Goal: Transaction & Acquisition: Purchase product/service

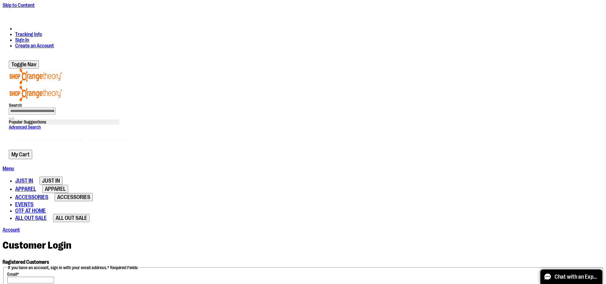
click at [54, 276] on input "Email *" at bounding box center [30, 279] width 47 height 7
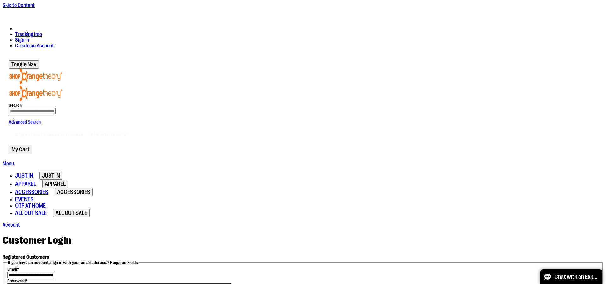
type input "**********"
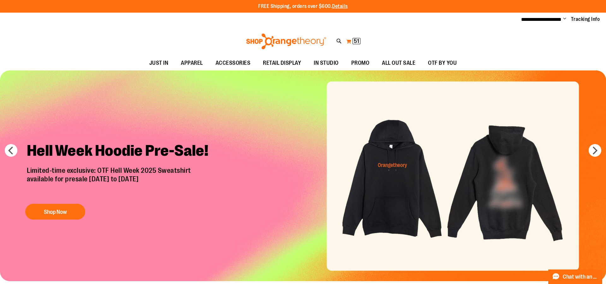
click at [350, 41] on button "My Cart 51 51 items" at bounding box center [353, 41] width 15 height 10
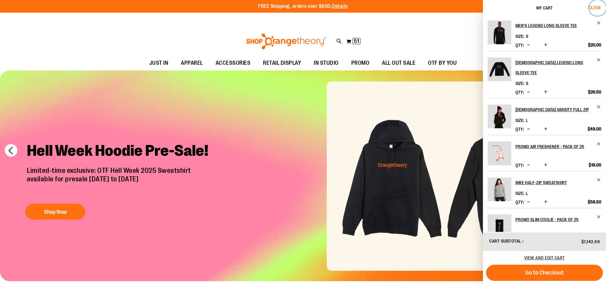
click at [598, 5] on span "Close" at bounding box center [595, 7] width 12 height 5
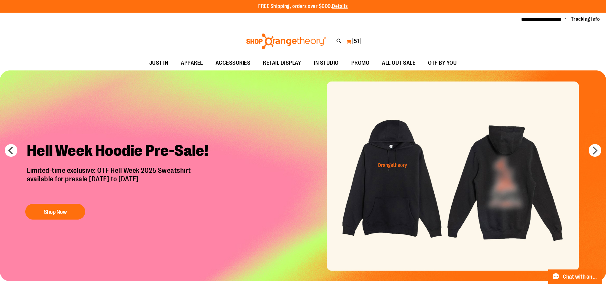
click at [350, 41] on button "My Cart 51 51 items" at bounding box center [353, 41] width 15 height 10
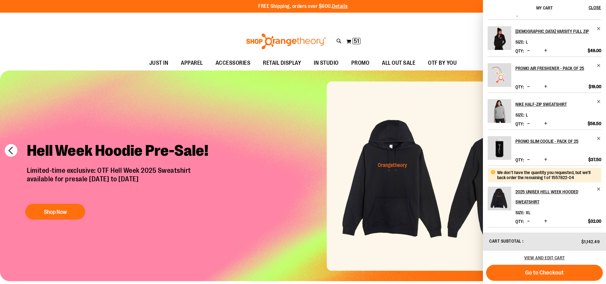
scroll to position [91, 0]
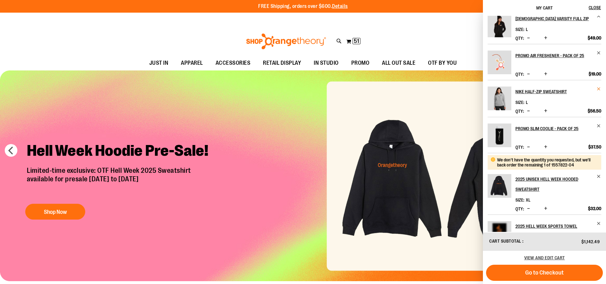
click at [599, 86] on span "Remove item" at bounding box center [598, 88] width 5 height 5
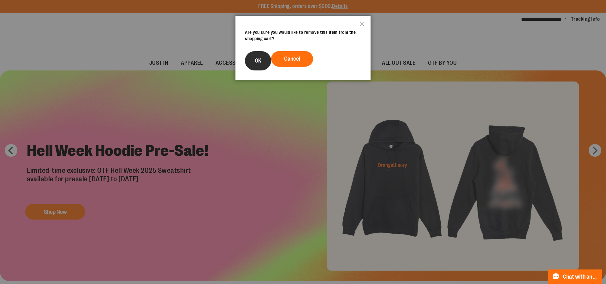
click at [252, 54] on button "OK" at bounding box center [258, 60] width 26 height 19
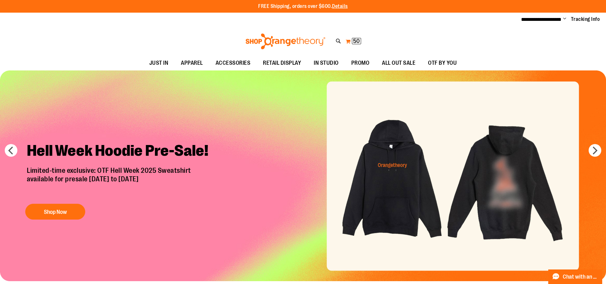
click at [348, 41] on button "My Cart 50 50 items" at bounding box center [353, 41] width 16 height 10
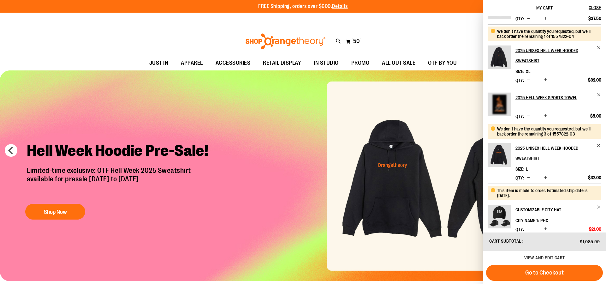
scroll to position [222, 0]
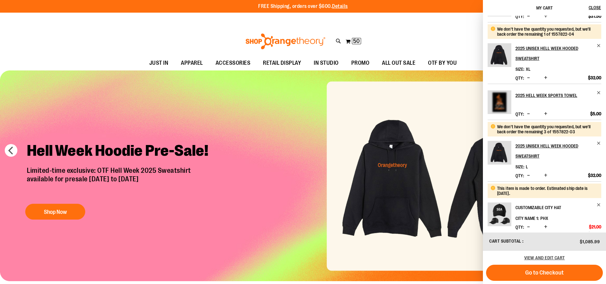
click at [536, 202] on h2 "Customizable City Hat" at bounding box center [553, 207] width 77 height 10
click at [504, 202] on img "Product" at bounding box center [500, 214] width 24 height 24
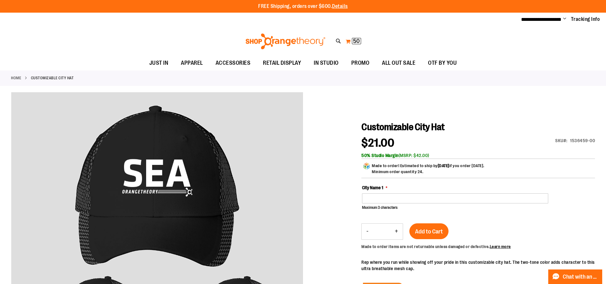
click at [349, 41] on button "My Cart 50 50 items" at bounding box center [353, 41] width 16 height 10
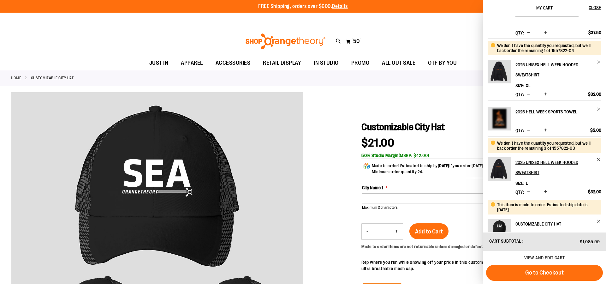
scroll to position [222, 0]
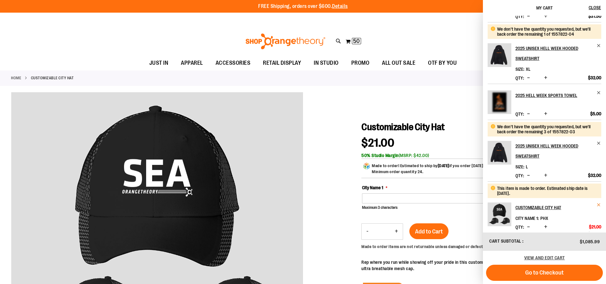
click at [600, 202] on span "Remove item" at bounding box center [598, 204] width 5 height 5
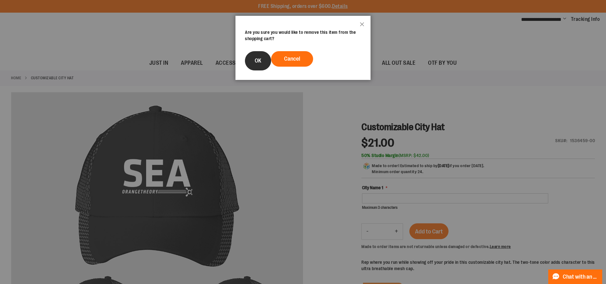
click at [256, 57] on button "OK" at bounding box center [258, 60] width 26 height 19
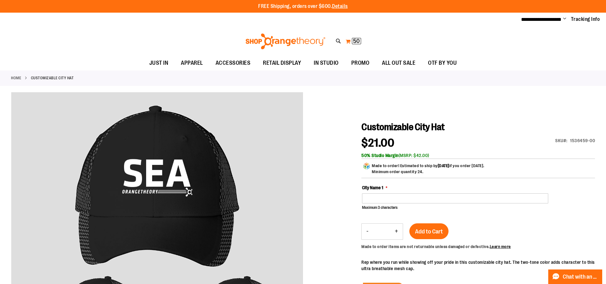
click at [347, 41] on button "My Cart 50 50 items" at bounding box center [353, 41] width 16 height 10
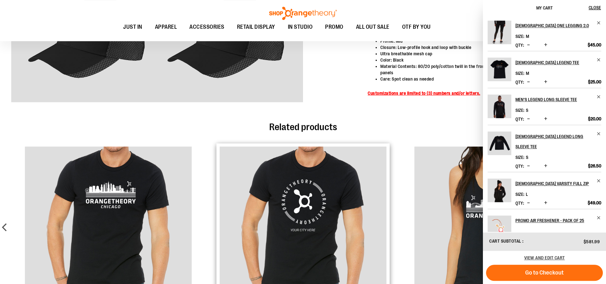
scroll to position [168, 0]
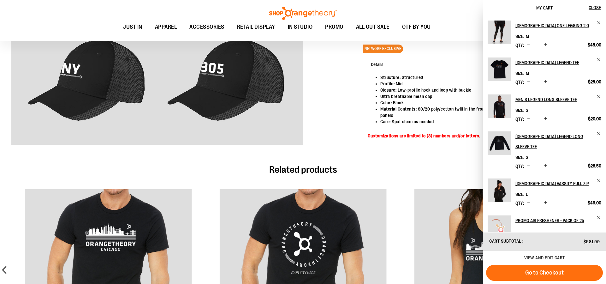
click at [340, 76] on div at bounding box center [303, 5] width 584 height 302
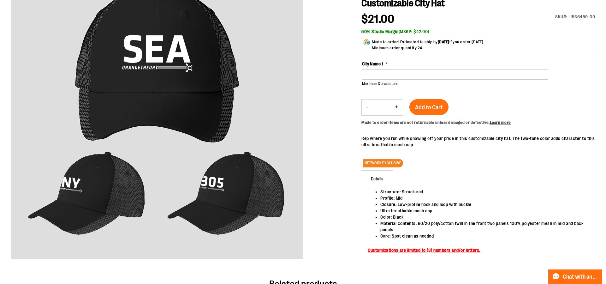
scroll to position [0, 0]
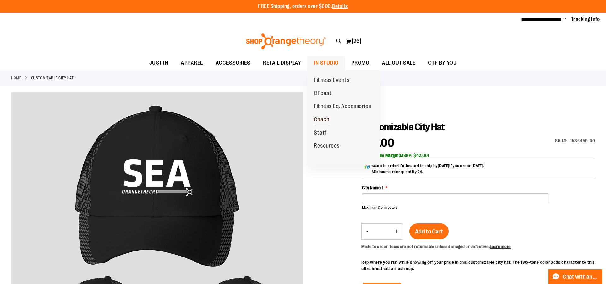
click at [324, 117] on span "Coach" at bounding box center [322, 120] width 16 height 8
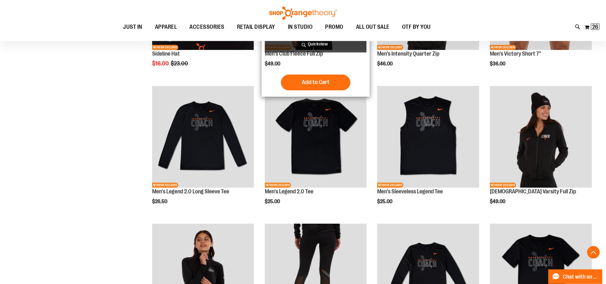
scroll to position [123, 0]
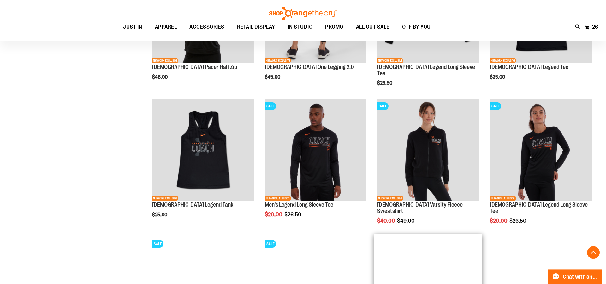
scroll to position [316, 0]
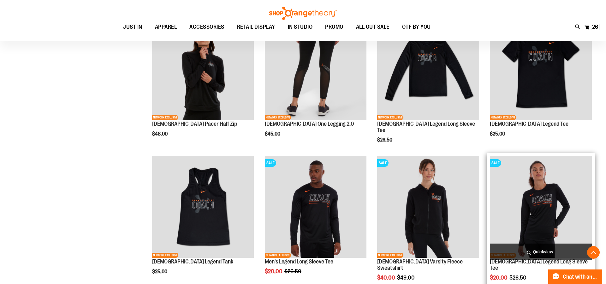
click at [542, 201] on img "product" at bounding box center [541, 207] width 102 height 102
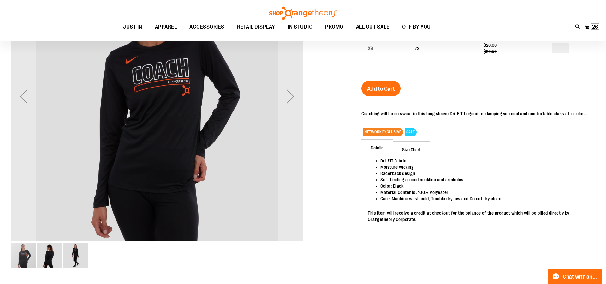
scroll to position [27, 0]
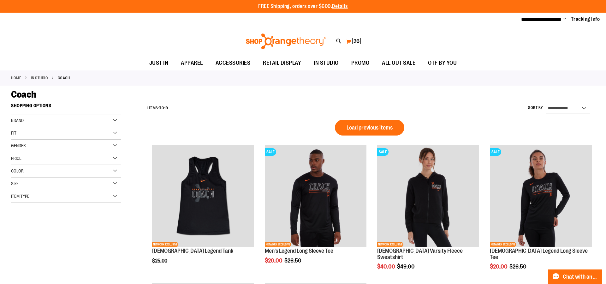
click at [354, 39] on span "26" at bounding box center [356, 41] width 6 height 6
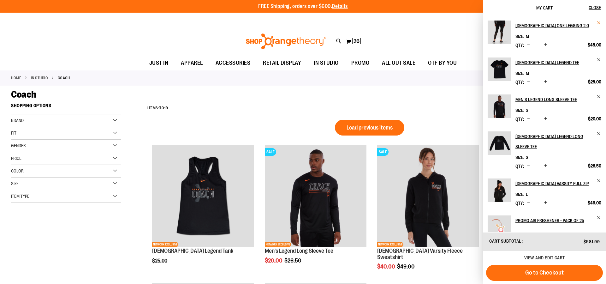
click at [598, 23] on span "Remove item" at bounding box center [598, 23] width 5 height 5
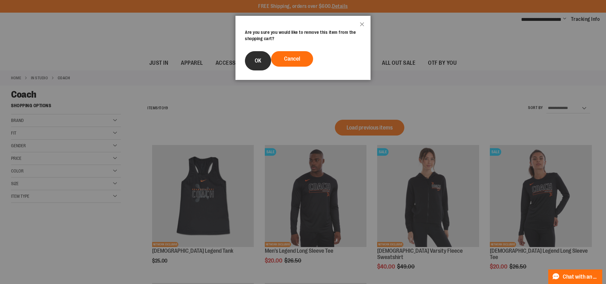
click at [255, 58] on span "OK" at bounding box center [258, 60] width 7 height 6
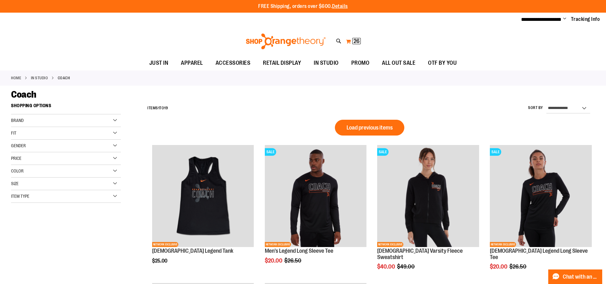
click at [357, 40] on span "26" at bounding box center [356, 41] width 6 height 6
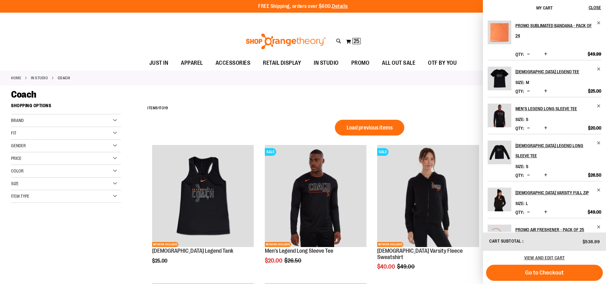
click at [500, 76] on img "Product" at bounding box center [500, 79] width 24 height 24
click at [526, 72] on h2 "Ladies Legend Tee" at bounding box center [553, 72] width 77 height 10
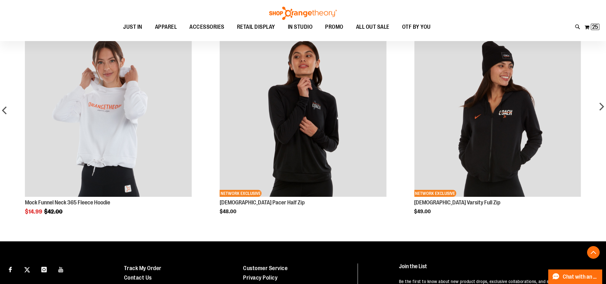
scroll to position [376, 0]
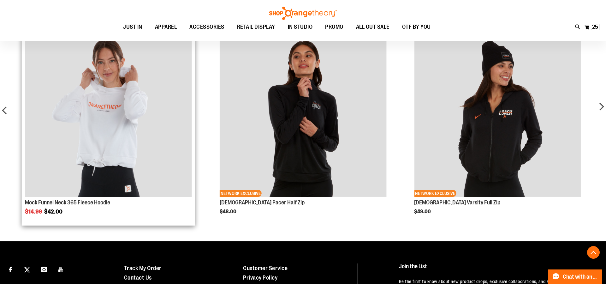
click at [59, 202] on link "Mock Funnel Neck 365 Fleece Hoodie" at bounding box center [67, 202] width 85 height 6
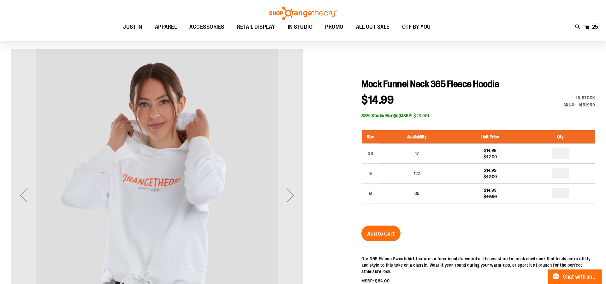
scroll to position [64, 0]
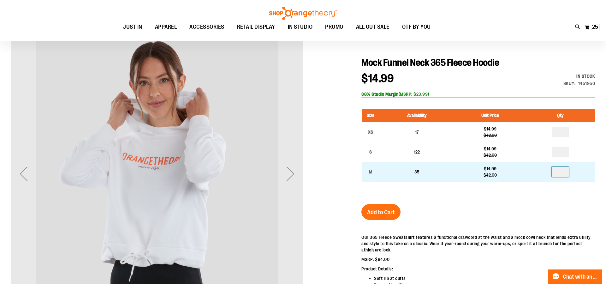
click at [569, 173] on input "number" at bounding box center [560, 172] width 17 height 10
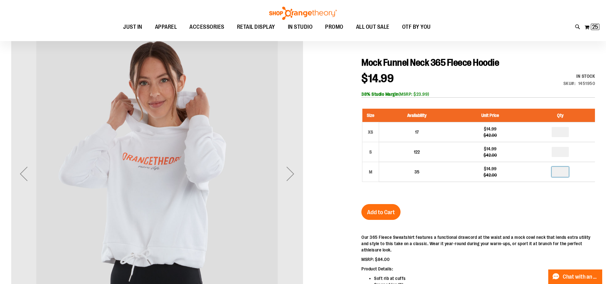
type input "**"
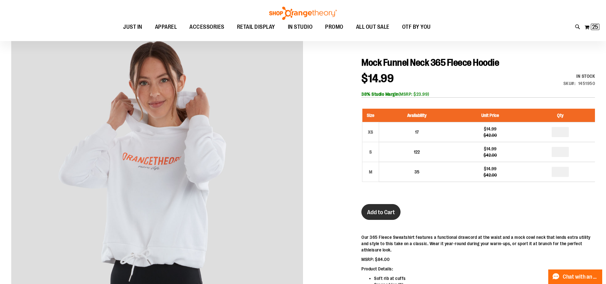
click at [382, 214] on span "Add to Cart" at bounding box center [381, 212] width 28 height 7
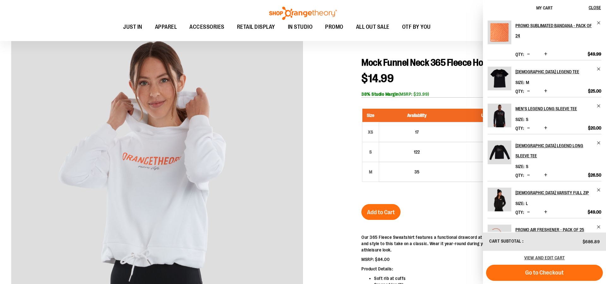
click at [545, 91] on span "Increase product quantity" at bounding box center [545, 91] width 3 height 6
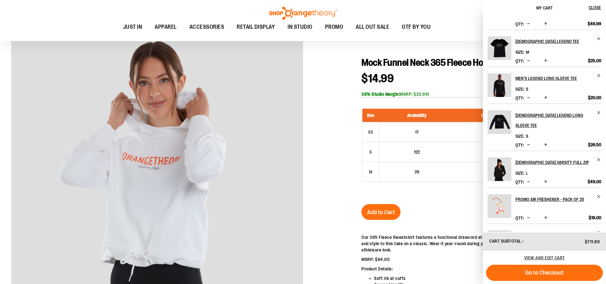
scroll to position [0, 0]
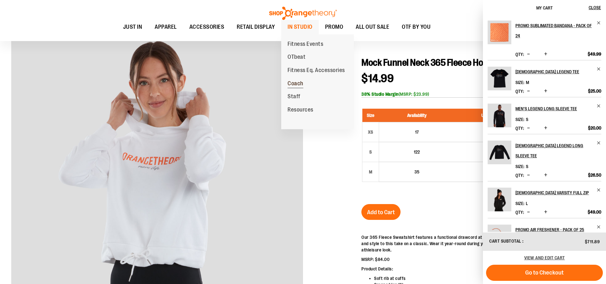
click at [297, 83] on span "Coach" at bounding box center [295, 84] width 16 height 8
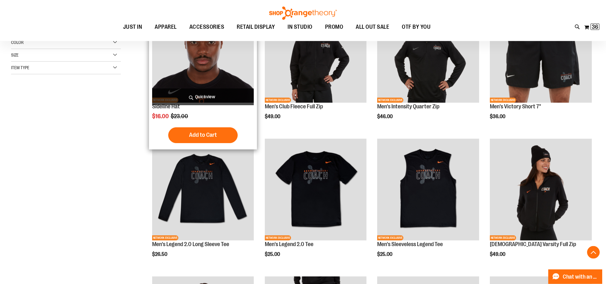
scroll to position [128, 0]
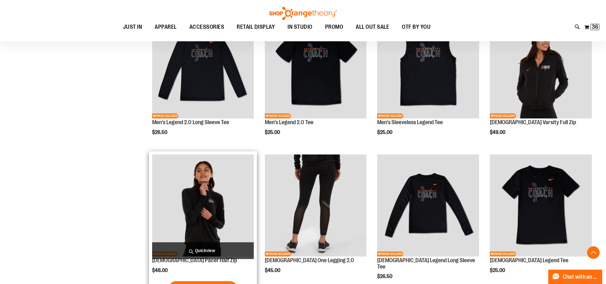
scroll to position [257, 0]
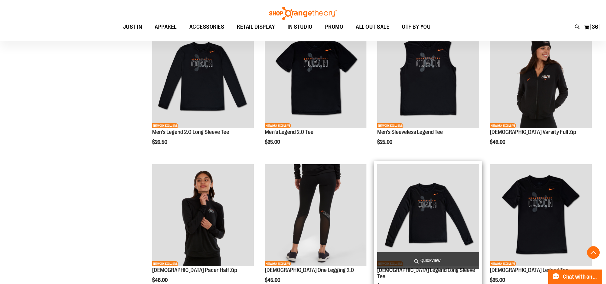
scroll to position [193, 0]
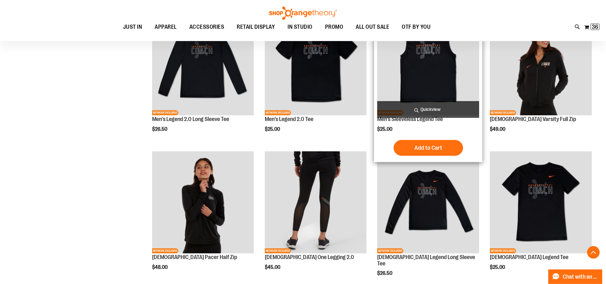
scroll to position [257, 0]
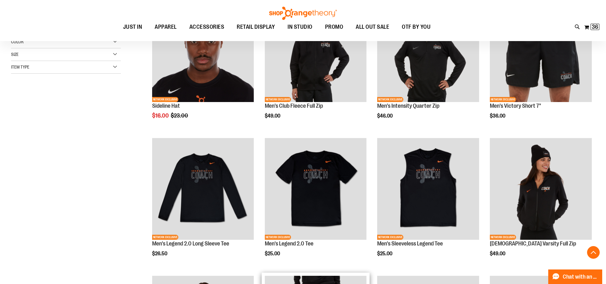
scroll to position [289, 0]
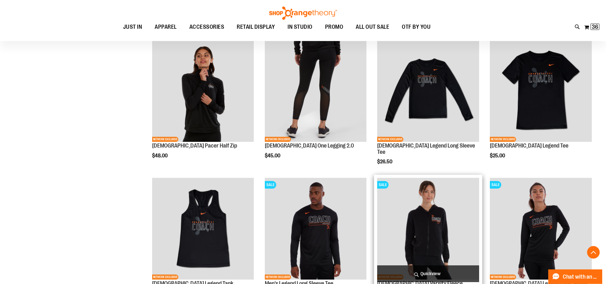
scroll to position [289, 0]
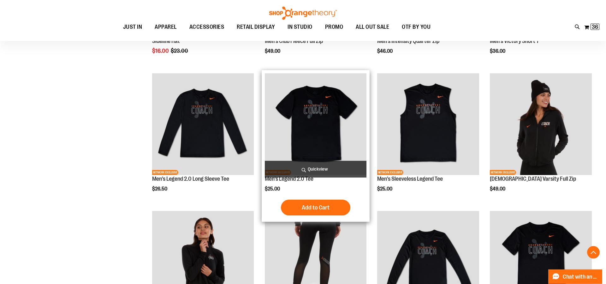
scroll to position [193, 0]
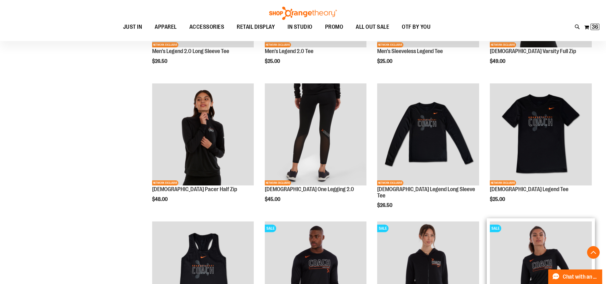
scroll to position [322, 0]
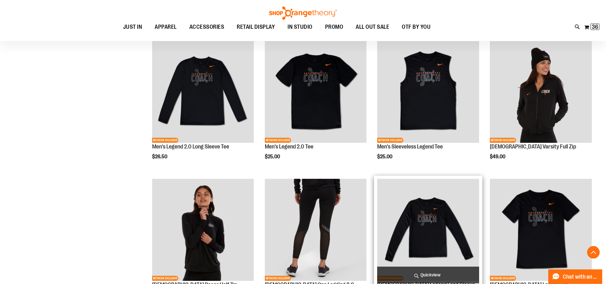
scroll to position [161, 0]
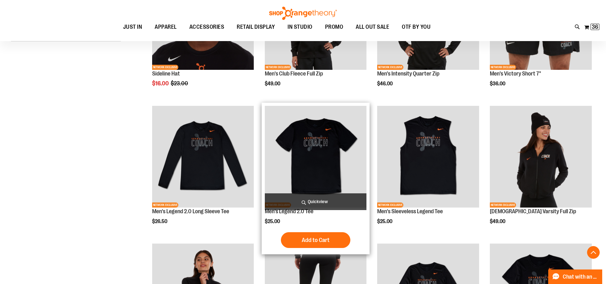
click at [312, 149] on img "product" at bounding box center [316, 157] width 102 height 102
click at [321, 151] on img "product" at bounding box center [316, 157] width 102 height 102
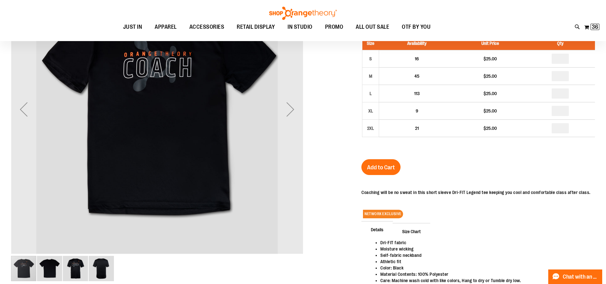
scroll to position [27, 0]
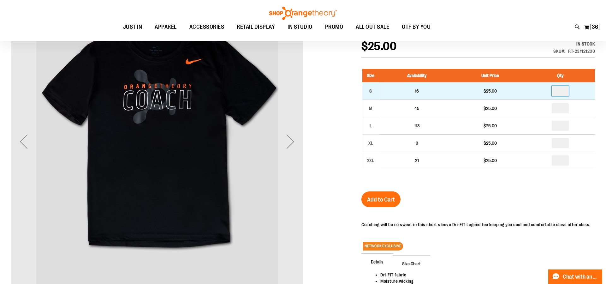
click at [565, 90] on input "number" at bounding box center [560, 91] width 17 height 10
type input "*"
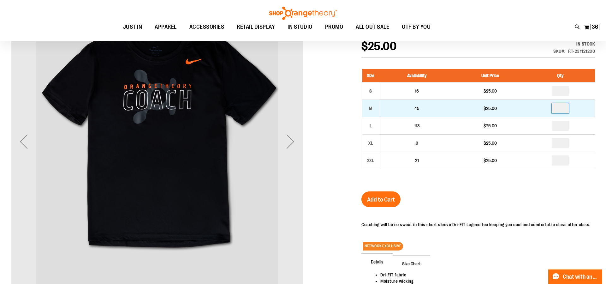
click at [564, 106] on input "number" at bounding box center [560, 108] width 17 height 10
type input "*"
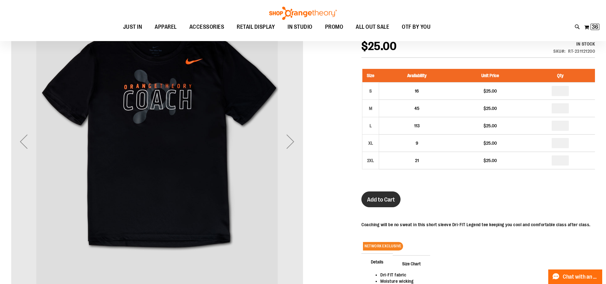
click at [382, 196] on span "Add to Cart" at bounding box center [381, 199] width 28 height 7
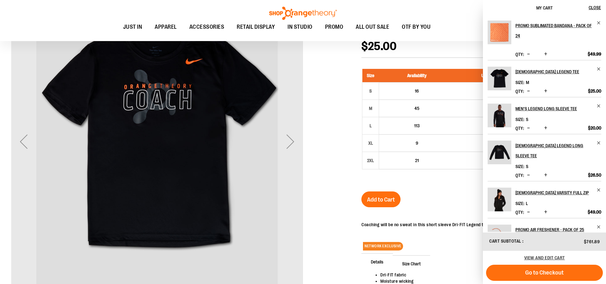
scroll to position [30, 0]
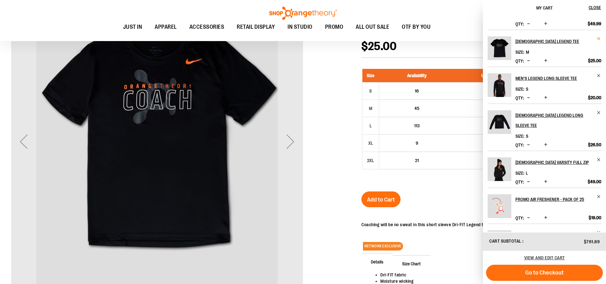
click at [598, 39] on span "Remove item" at bounding box center [598, 38] width 5 height 5
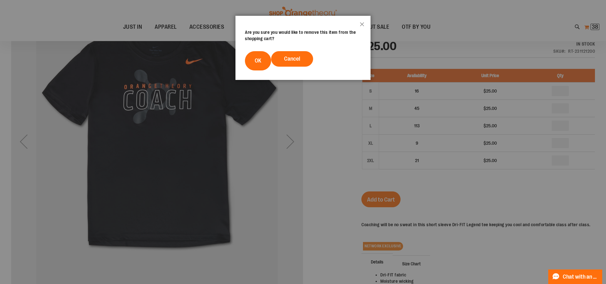
scroll to position [0, 0]
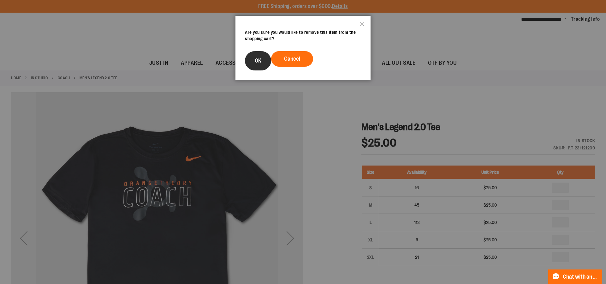
click at [259, 59] on span "OK" at bounding box center [258, 60] width 7 height 6
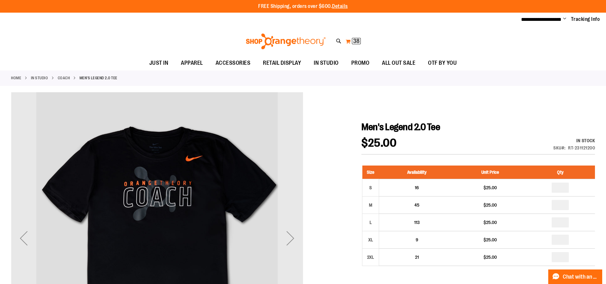
click at [355, 41] on span "38" at bounding box center [356, 41] width 6 height 6
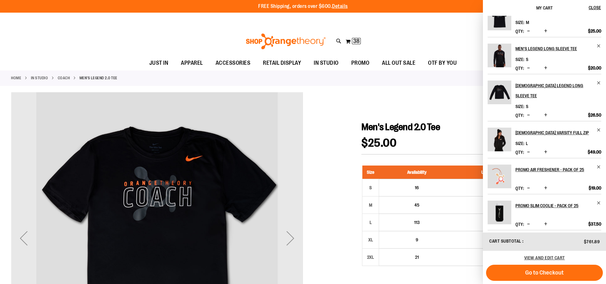
scroll to position [61, 0]
click at [539, 46] on h2 "Men's Legend Long Sleeve Tee" at bounding box center [553, 48] width 77 height 10
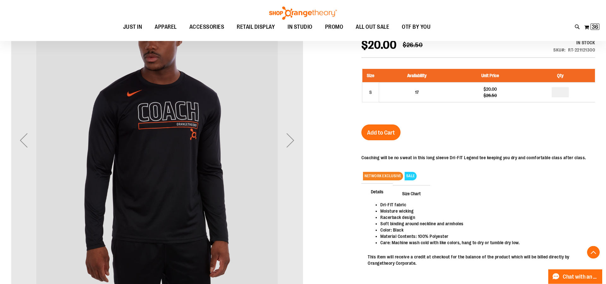
scroll to position [96, 0]
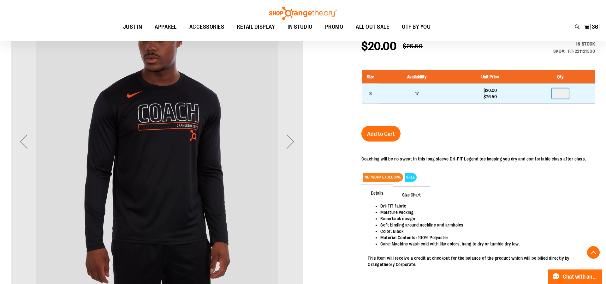
click at [563, 94] on input "number" at bounding box center [560, 93] width 17 height 10
type input "*"
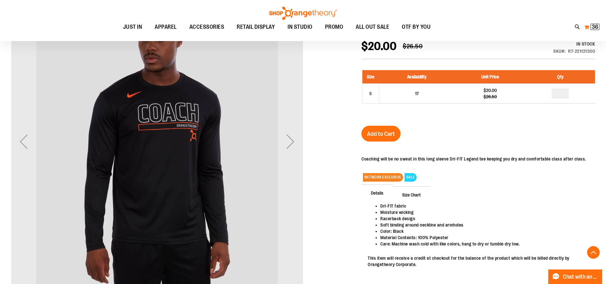
click at [592, 27] on span "36" at bounding box center [595, 27] width 6 height 6
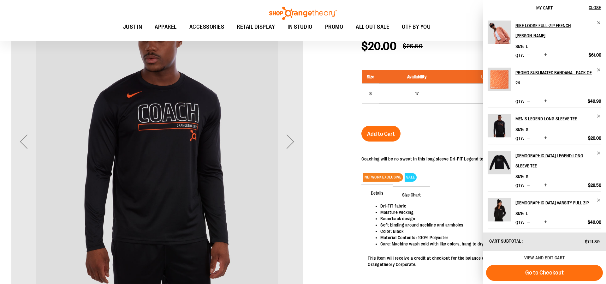
click at [547, 137] on span "Increase product quantity" at bounding box center [545, 138] width 3 height 6
click at [598, 151] on span "Remove item" at bounding box center [598, 153] width 5 height 5
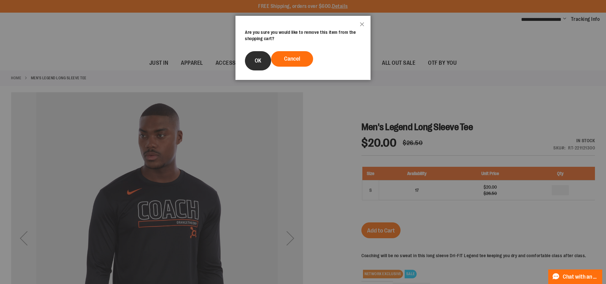
click at [259, 56] on button "OK" at bounding box center [258, 60] width 26 height 19
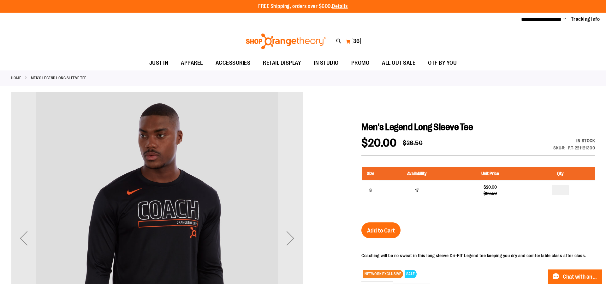
click at [348, 41] on button "My Cart 36 36 items" at bounding box center [353, 41] width 16 height 10
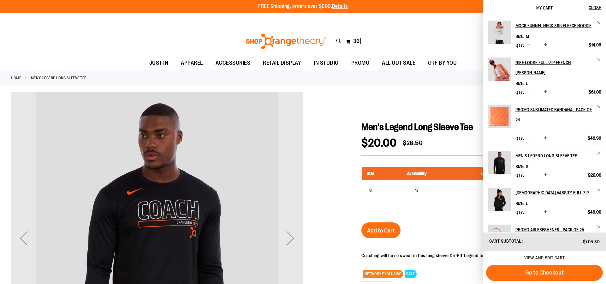
click at [597, 59] on span "Remove item" at bounding box center [598, 59] width 5 height 5
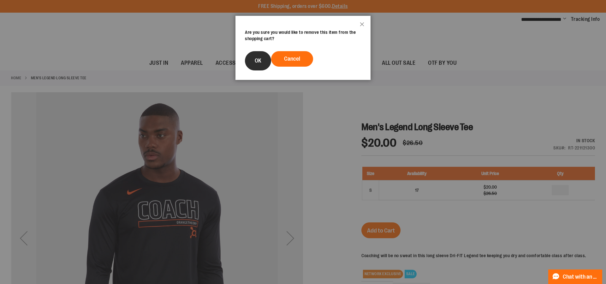
click at [257, 62] on span "OK" at bounding box center [258, 60] width 7 height 6
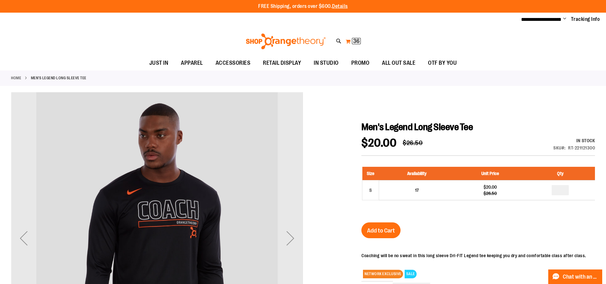
click at [350, 41] on button "My Cart 36 36 items" at bounding box center [353, 41] width 16 height 10
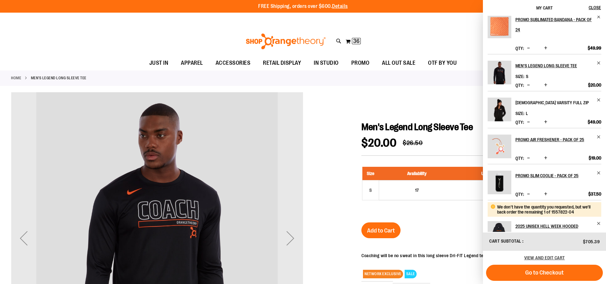
scroll to position [91, 0]
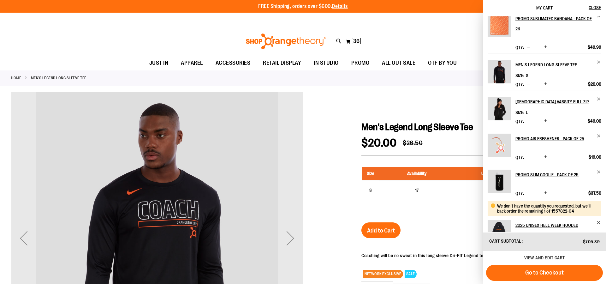
click at [498, 110] on img "Product" at bounding box center [500, 109] width 24 height 24
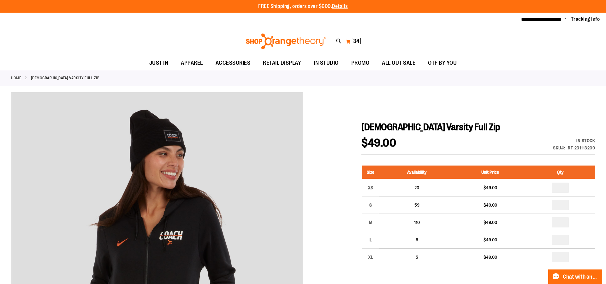
click at [355, 38] on span "34" at bounding box center [356, 41] width 6 height 6
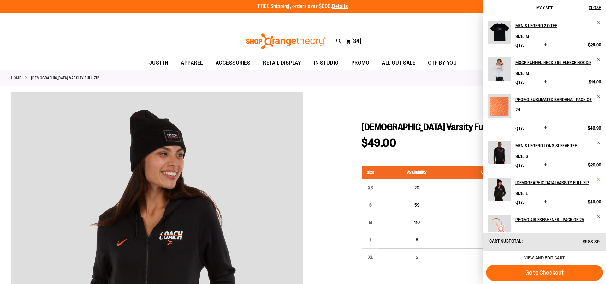
click at [598, 180] on span "Remove item" at bounding box center [598, 179] width 5 height 5
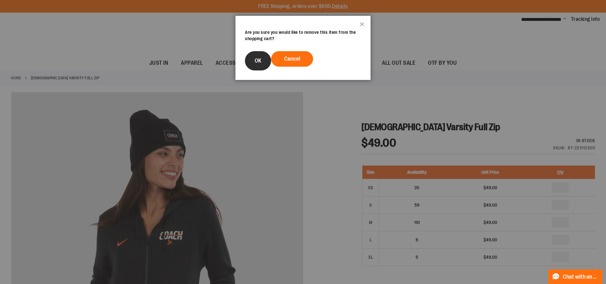
click at [263, 64] on button "OK" at bounding box center [258, 60] width 26 height 19
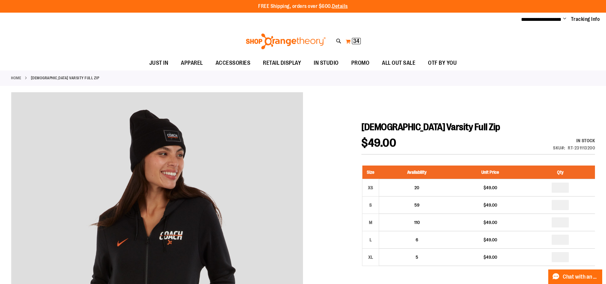
click at [349, 40] on button "My Cart 34 34 items" at bounding box center [353, 41] width 16 height 10
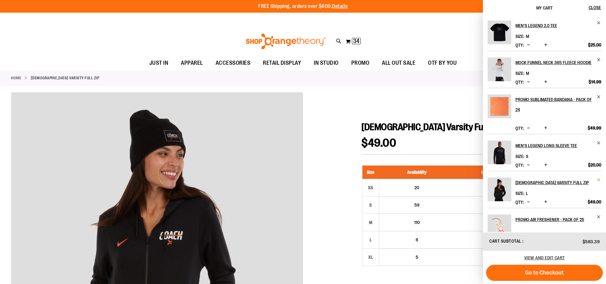
click at [598, 179] on span "Remove item" at bounding box center [598, 179] width 5 height 5
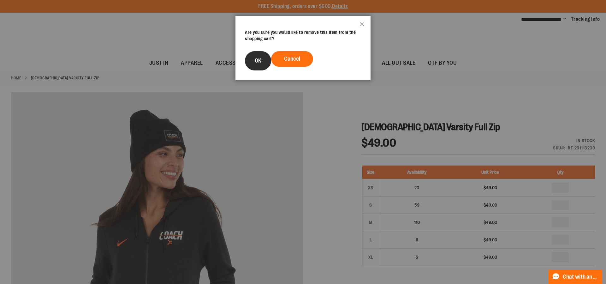
click at [250, 64] on button "OK" at bounding box center [258, 60] width 26 height 19
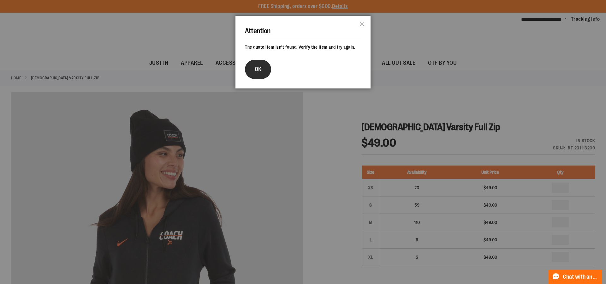
click at [253, 73] on button "OK" at bounding box center [258, 69] width 26 height 19
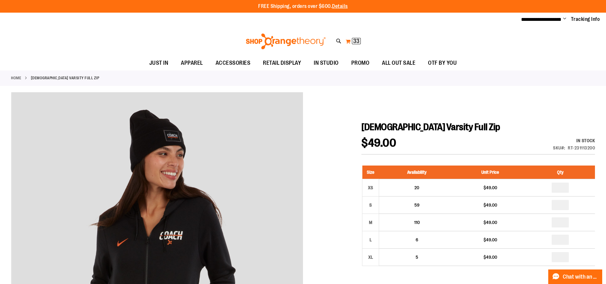
click at [351, 41] on button "My Cart 33 33 items" at bounding box center [353, 41] width 16 height 10
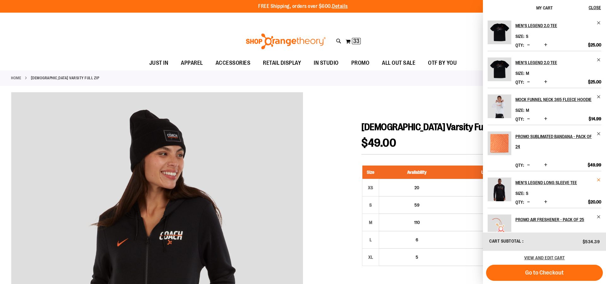
click at [600, 180] on span "Remove item" at bounding box center [598, 179] width 5 height 5
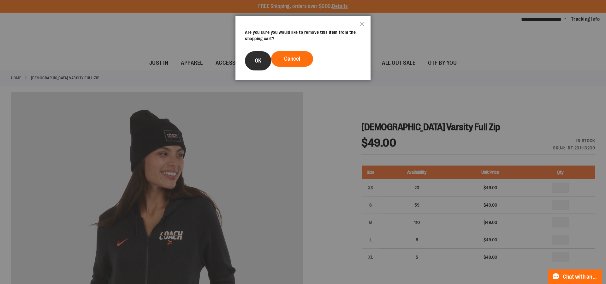
click at [256, 62] on span "OK" at bounding box center [258, 60] width 7 height 6
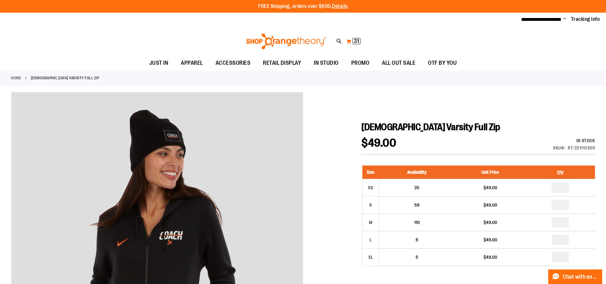
click at [348, 40] on button "My Cart 31 31 items" at bounding box center [353, 41] width 15 height 10
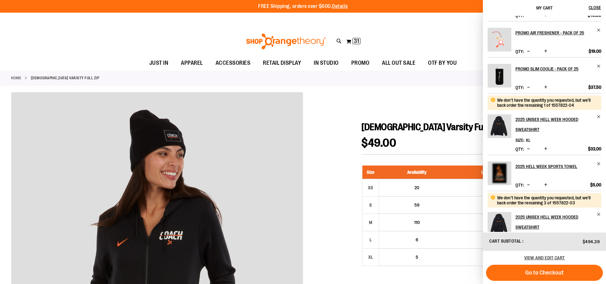
scroll to position [175, 0]
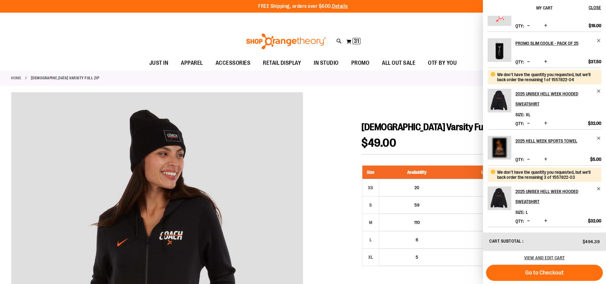
click at [529, 221] on span "Decrease product quantity" at bounding box center [528, 220] width 3 height 6
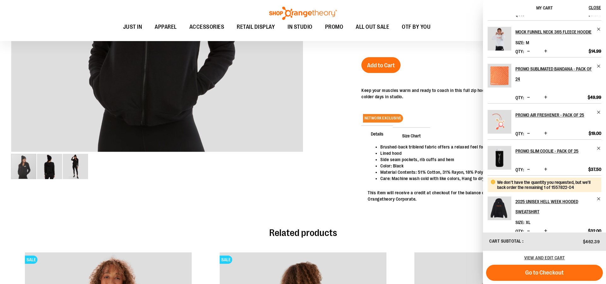
scroll to position [54, 0]
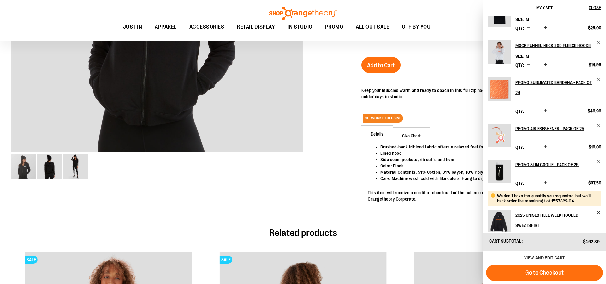
click at [544, 146] on span "Increase product quantity" at bounding box center [545, 147] width 3 height 6
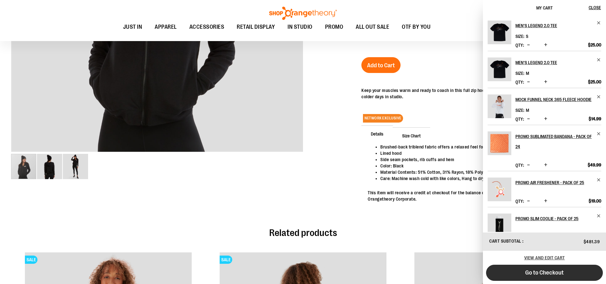
click at [564, 275] on button "Go to Checkout" at bounding box center [544, 272] width 117 height 16
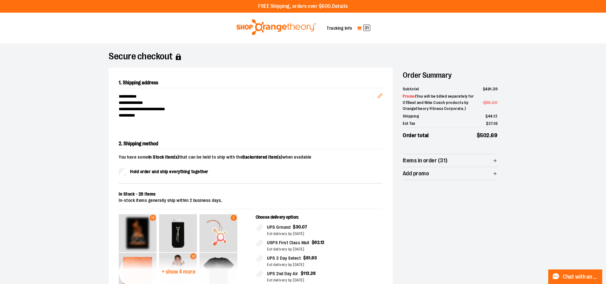
click at [360, 27] on link "My Cart 31" at bounding box center [363, 28] width 14 height 10
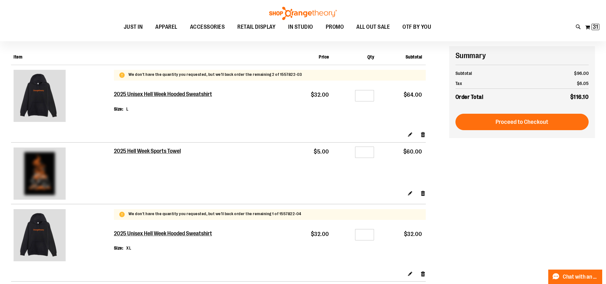
scroll to position [32, 0]
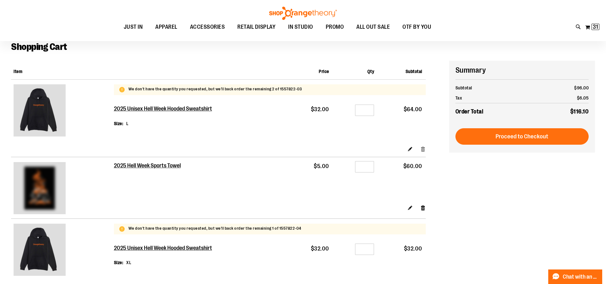
click at [422, 149] on link "Remove item" at bounding box center [422, 148] width 5 height 7
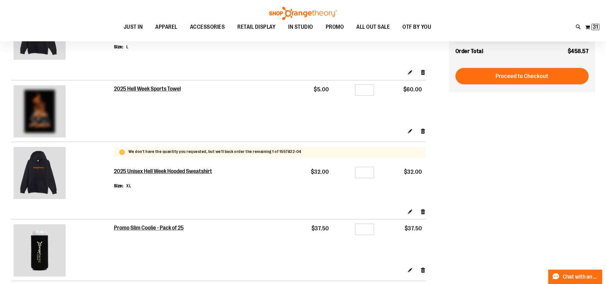
scroll to position [128, 0]
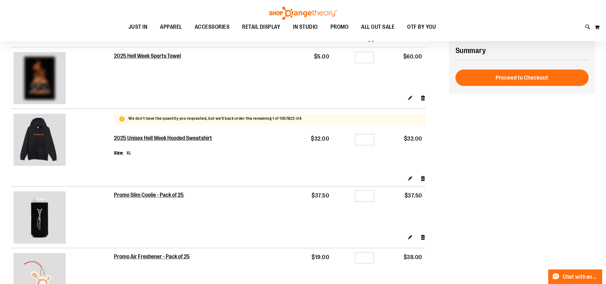
scroll to position [64, 0]
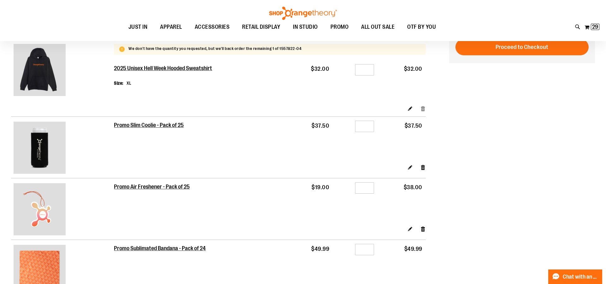
click at [423, 105] on link "Remove item" at bounding box center [422, 108] width 5 height 7
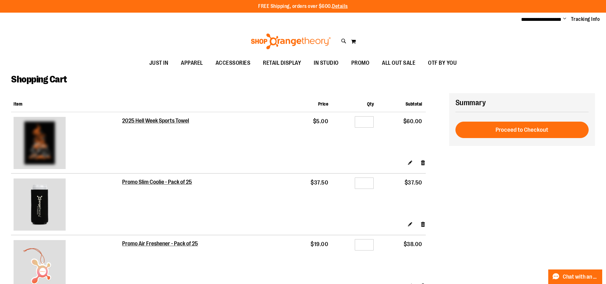
click at [531, 128] on div "Summary Estimate Shipping and Tax Your order may be split into multiple shipmen…" at bounding box center [522, 119] width 146 height 53
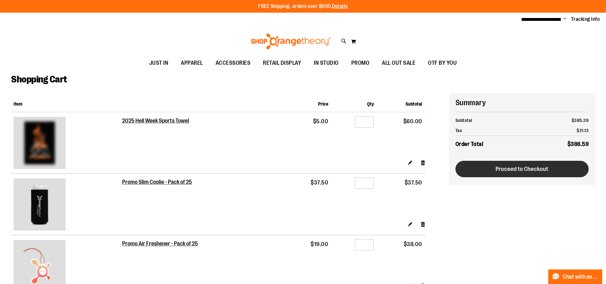
click at [531, 171] on span "Proceed to Checkout" at bounding box center [521, 168] width 53 height 7
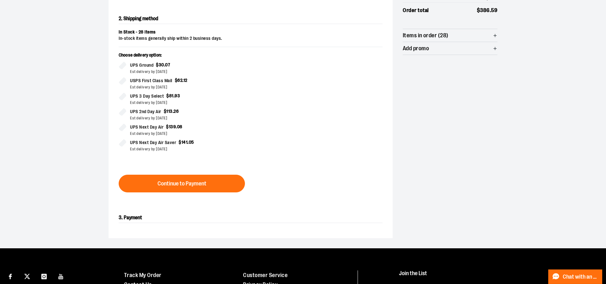
scroll to position [129, 0]
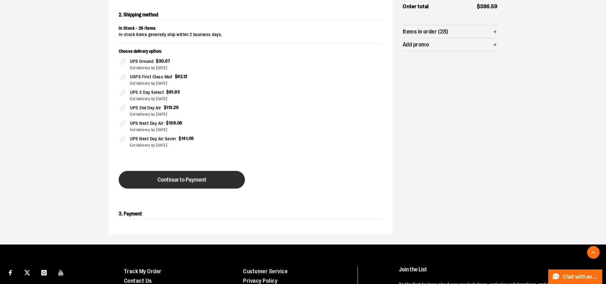
click at [180, 182] on span "Continue to Payment" at bounding box center [181, 180] width 49 height 6
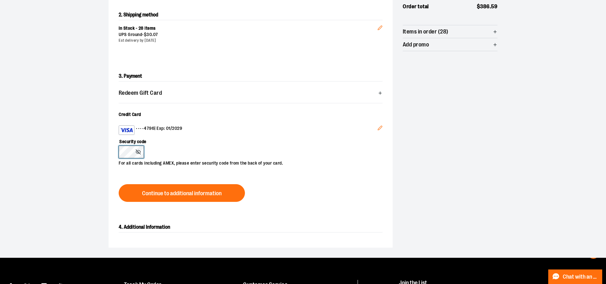
click at [136, 149] on button at bounding box center [139, 151] width 7 height 5
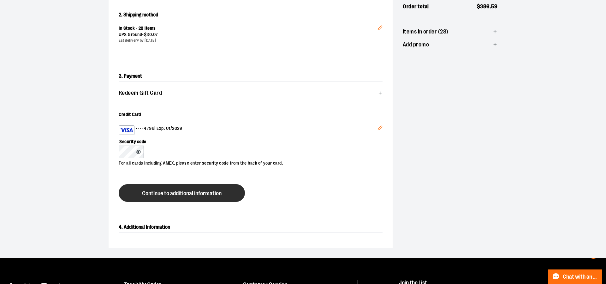
click at [194, 196] on span "Continue to additional information" at bounding box center [182, 193] width 80 height 6
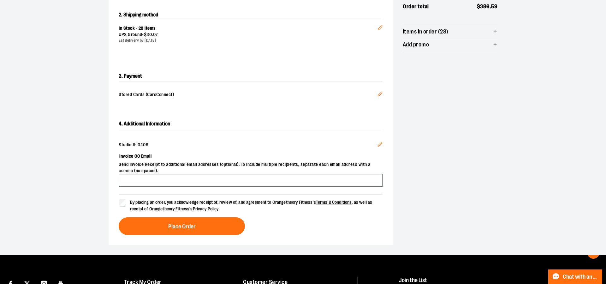
click at [198, 238] on div "4. Additional Information Studio #: 0409 Edit Invoice CC Email Send invoice Rec…" at bounding box center [251, 177] width 284 height 136
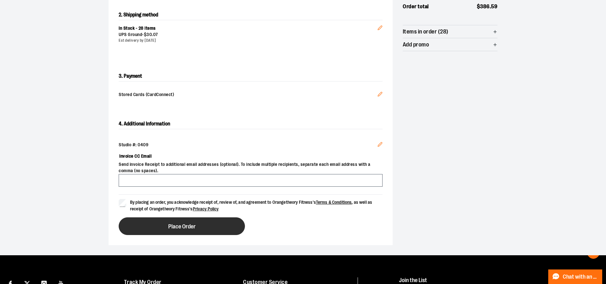
click at [191, 226] on span "Place Order" at bounding box center [181, 226] width 27 height 6
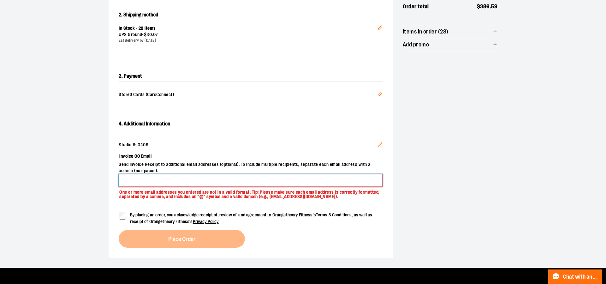
click at [171, 179] on input "Invoice CC Email" at bounding box center [251, 180] width 264 height 13
type input "**********"
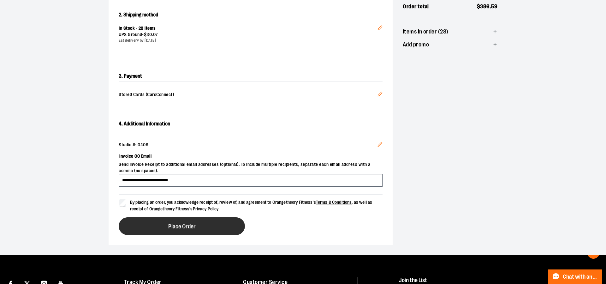
click at [191, 224] on span "Place Order" at bounding box center [181, 226] width 27 height 6
